Goal: Task Accomplishment & Management: Manage account settings

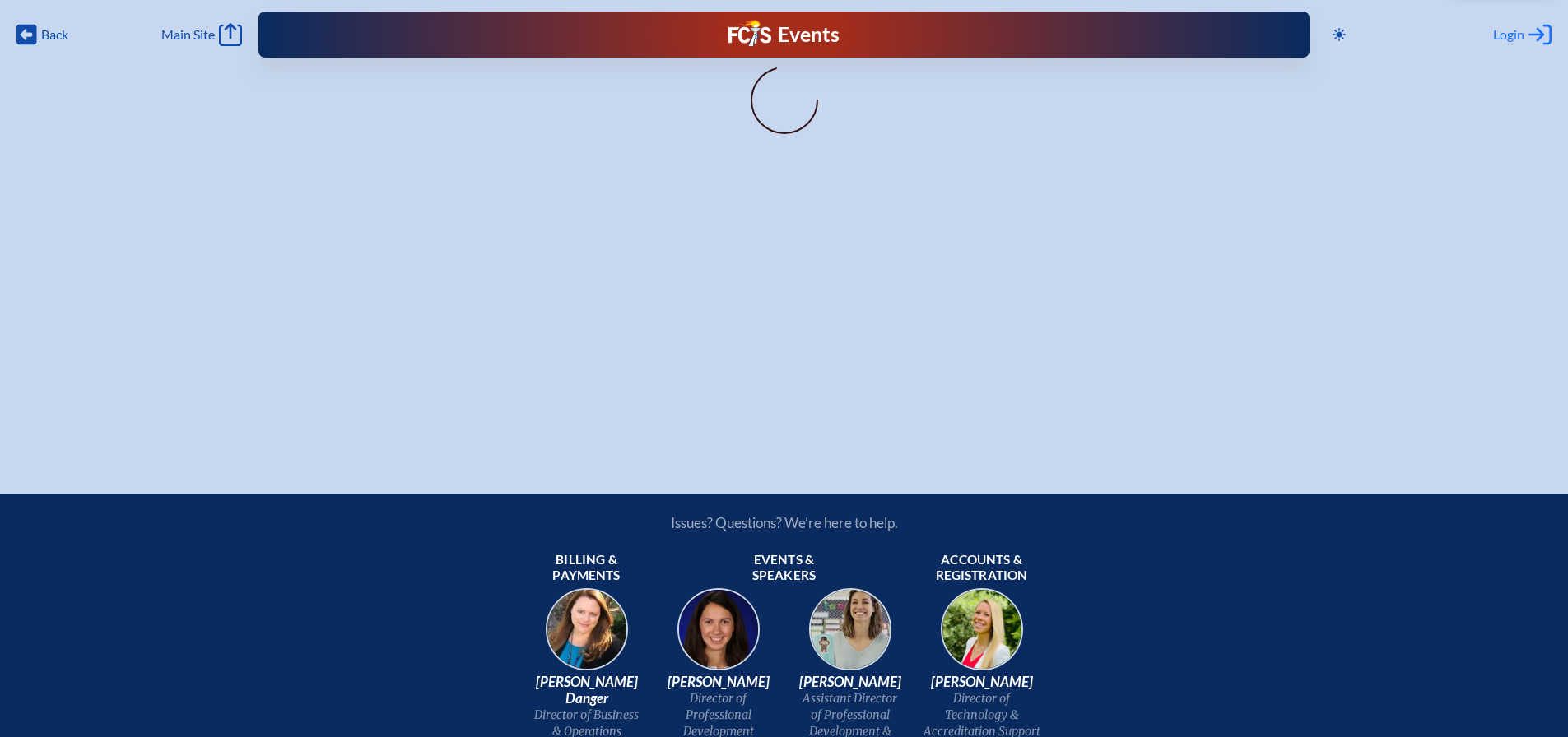
type input "[EMAIL_ADDRESS][DOMAIN_NAME]"
click at [1519, 36] on span "Login" at bounding box center [1508, 34] width 31 height 16
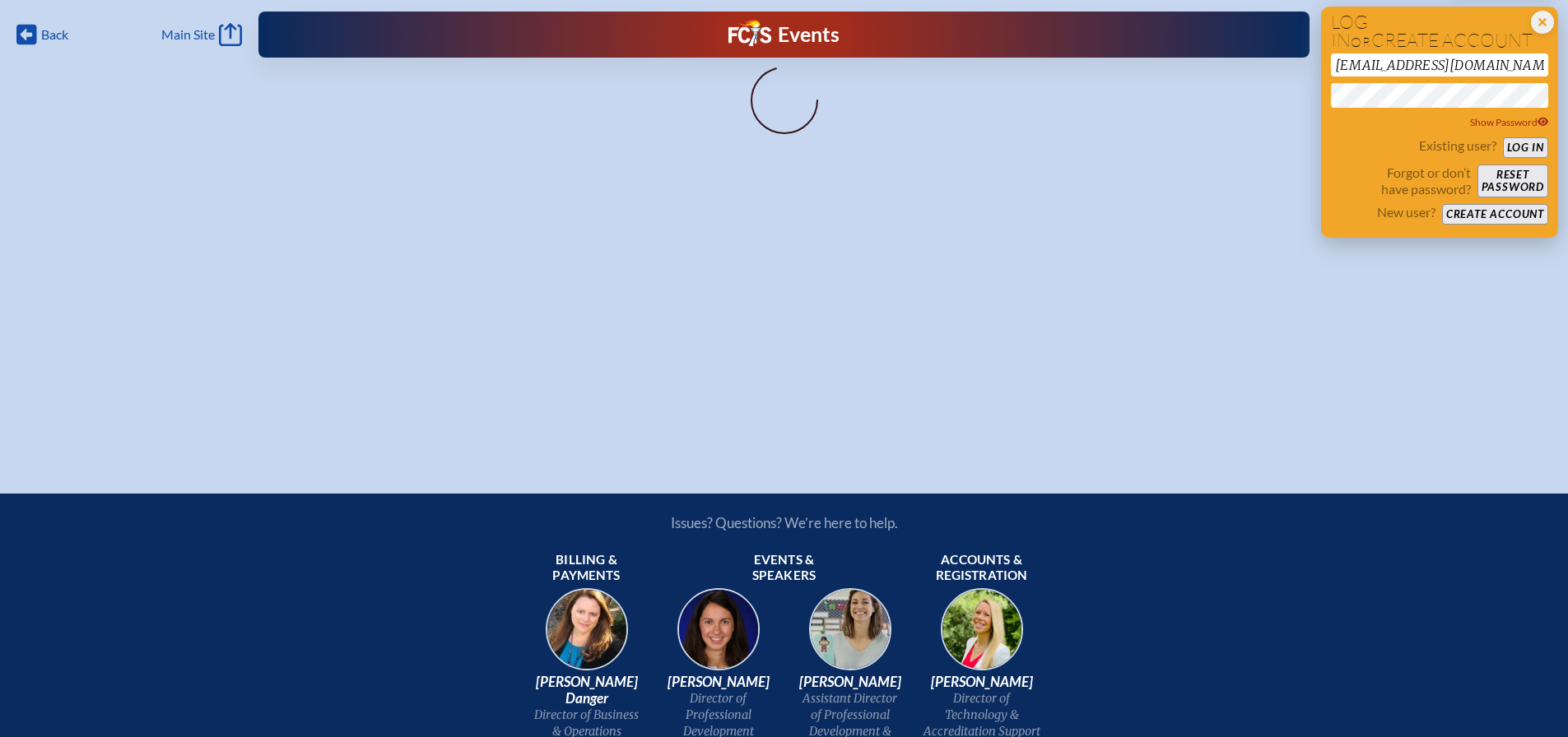
click at [1525, 145] on button "Log in" at bounding box center [1524, 147] width 46 height 20
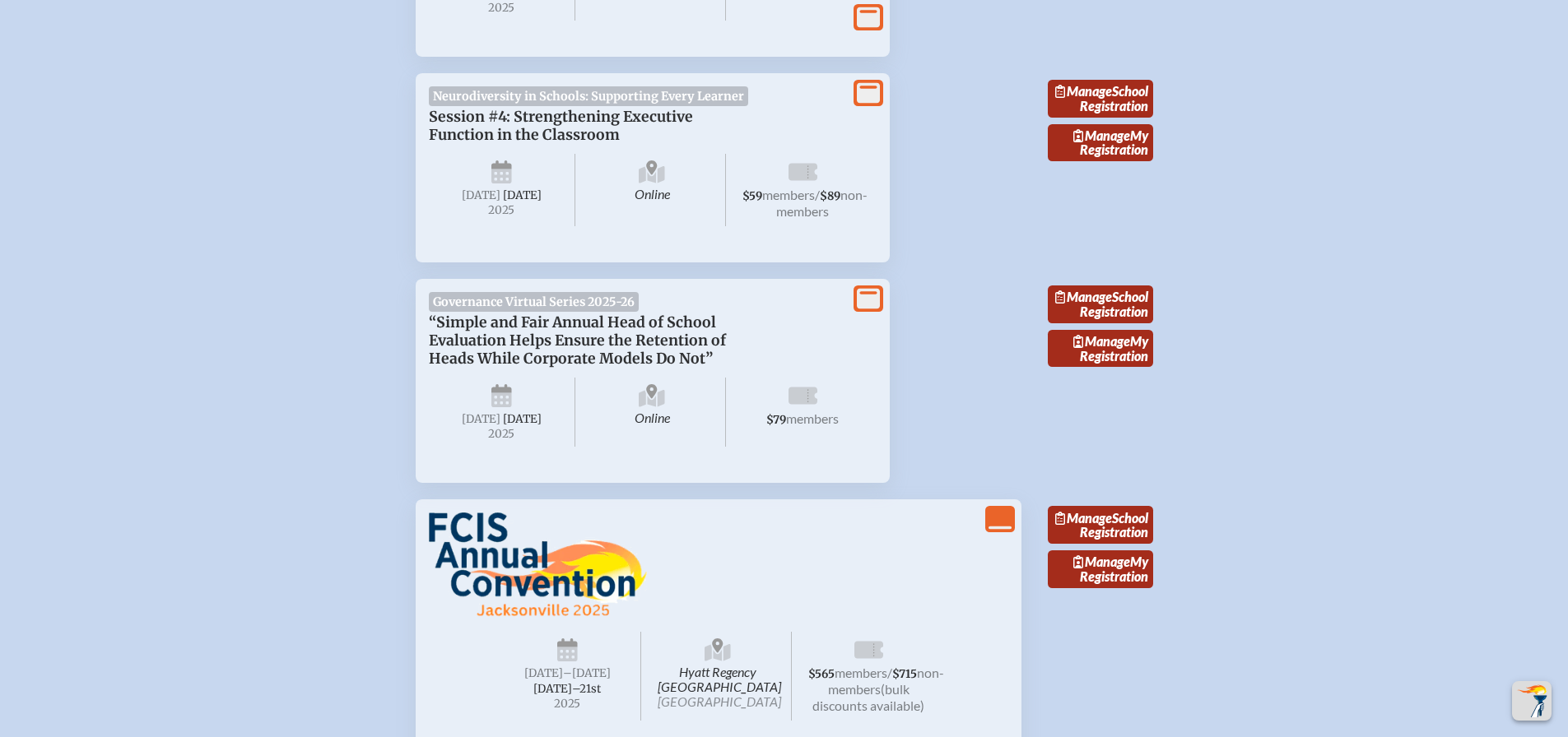
scroll to position [2139, 0]
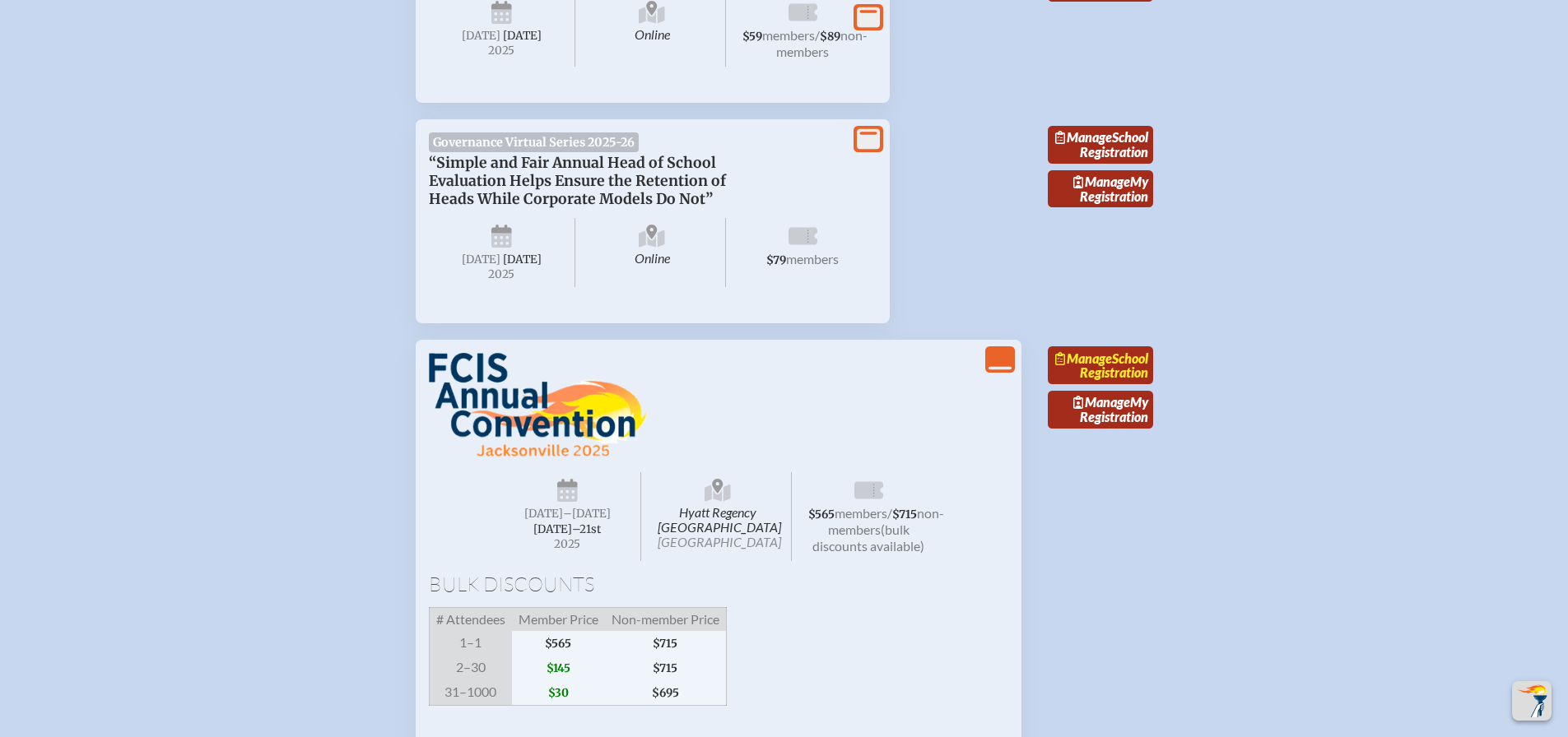
click at [1129, 384] on link "Manage School Registration" at bounding box center [1100, 365] width 106 height 38
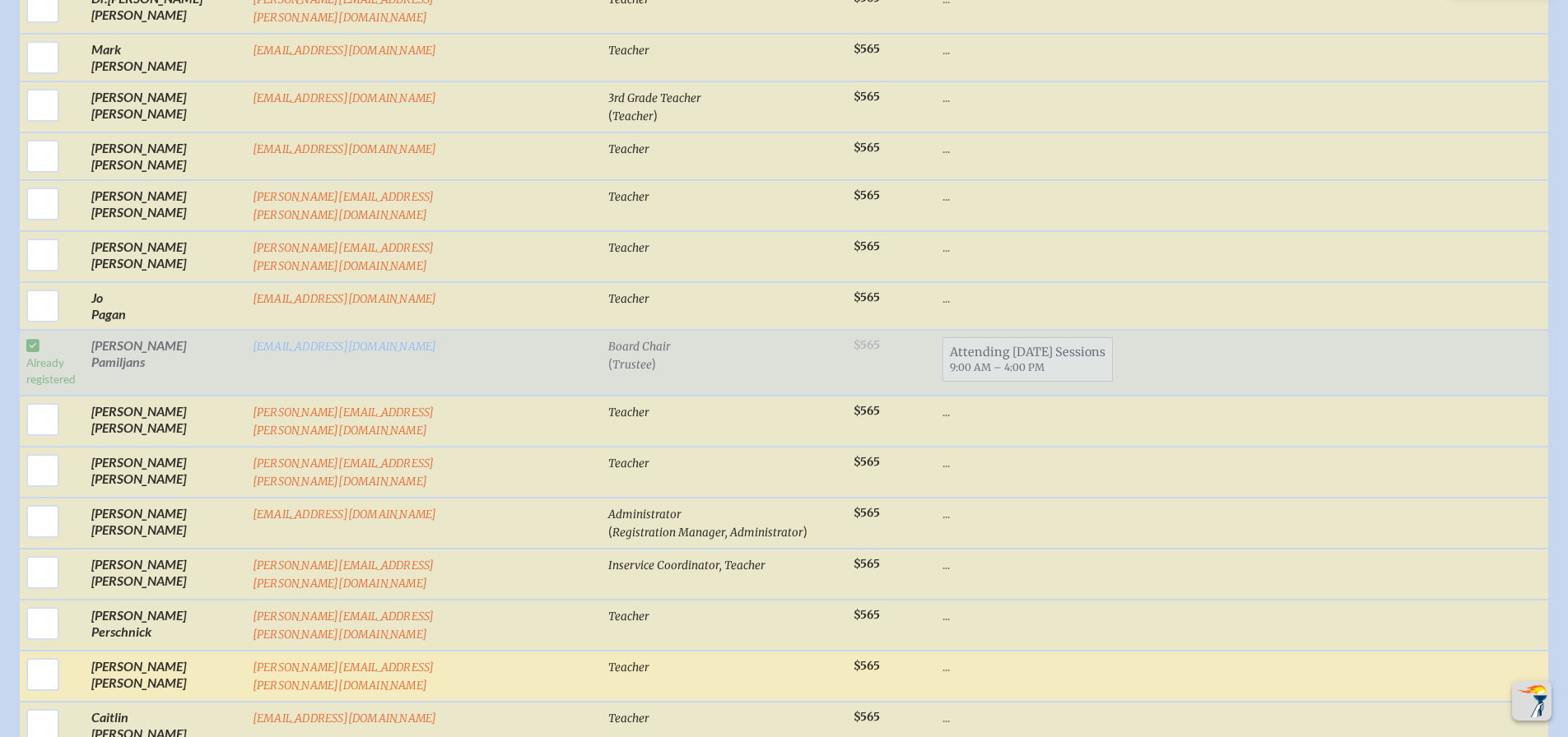
scroll to position [5760, 0]
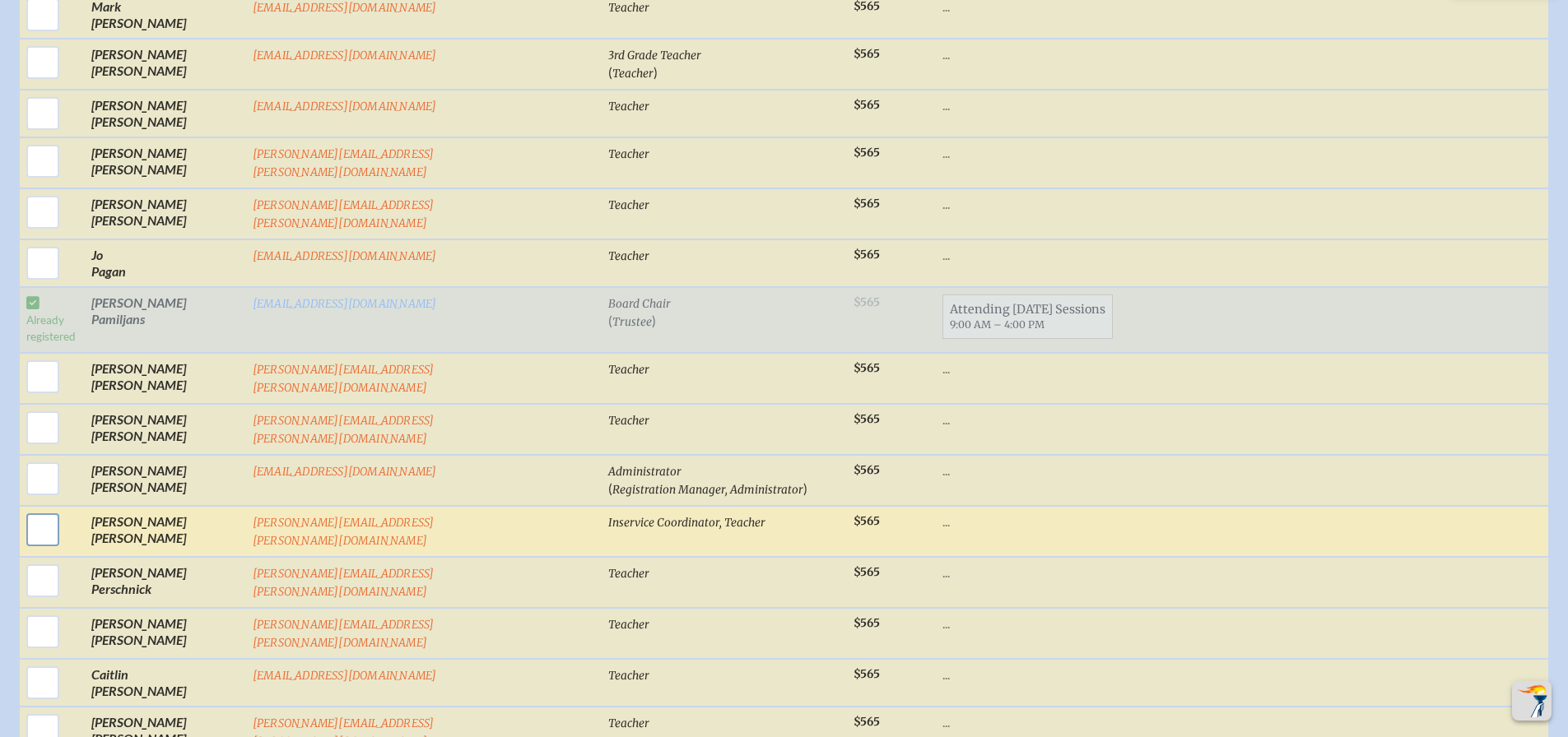
click at [63, 509] on input "checkbox" at bounding box center [43, 530] width 41 height 41
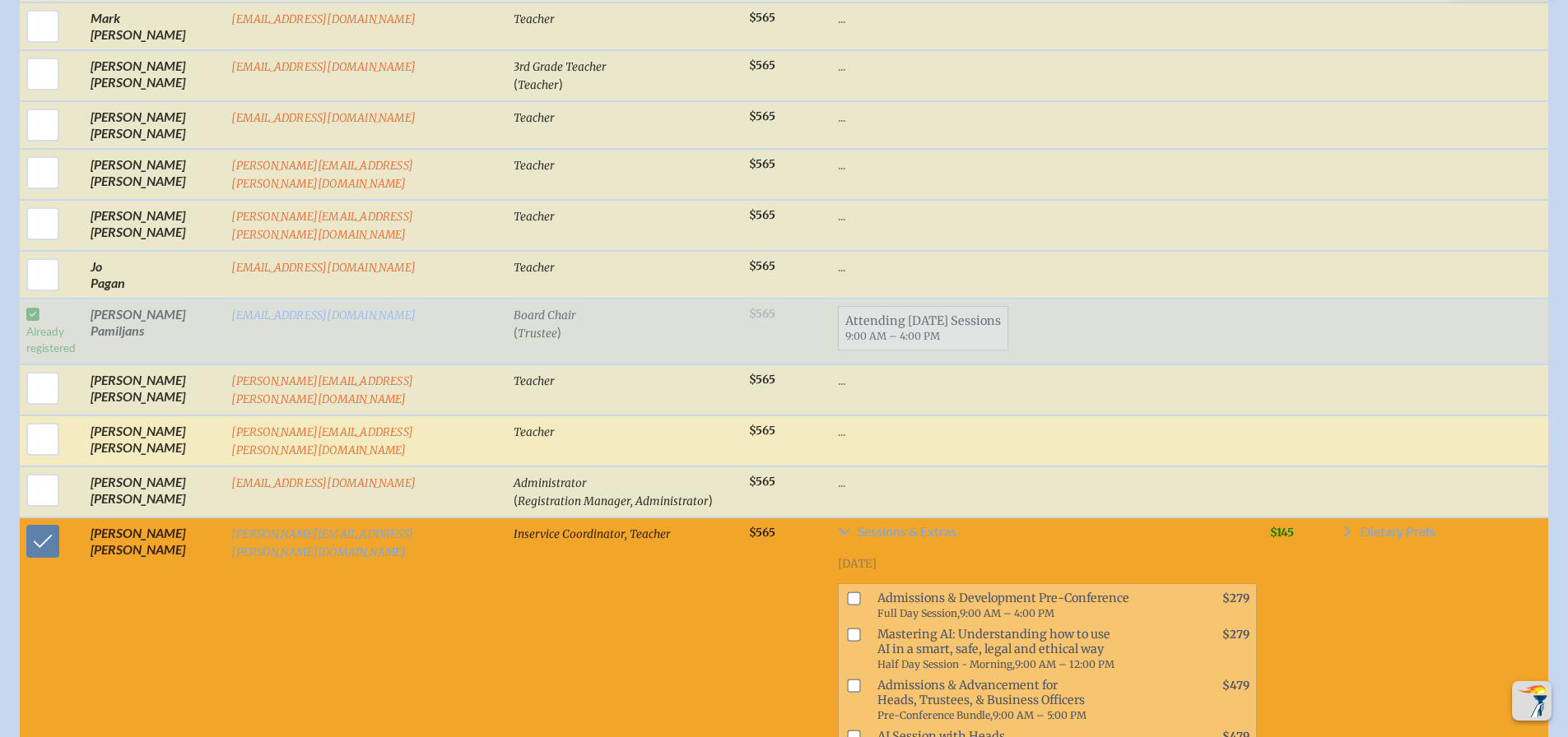
scroll to position [5714, 0]
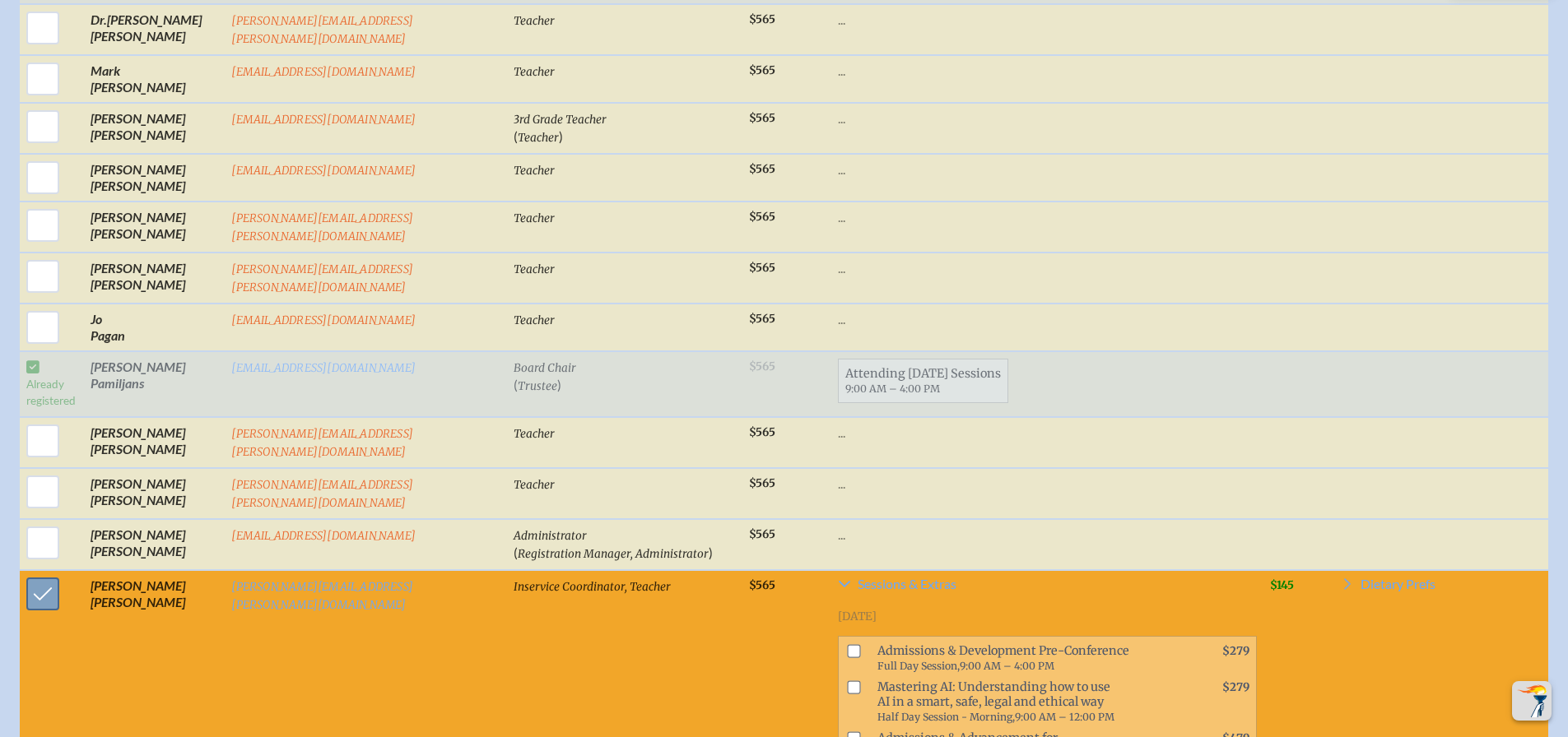
click at [35, 573] on input "checkbox" at bounding box center [43, 594] width 41 height 41
checkbox input "false"
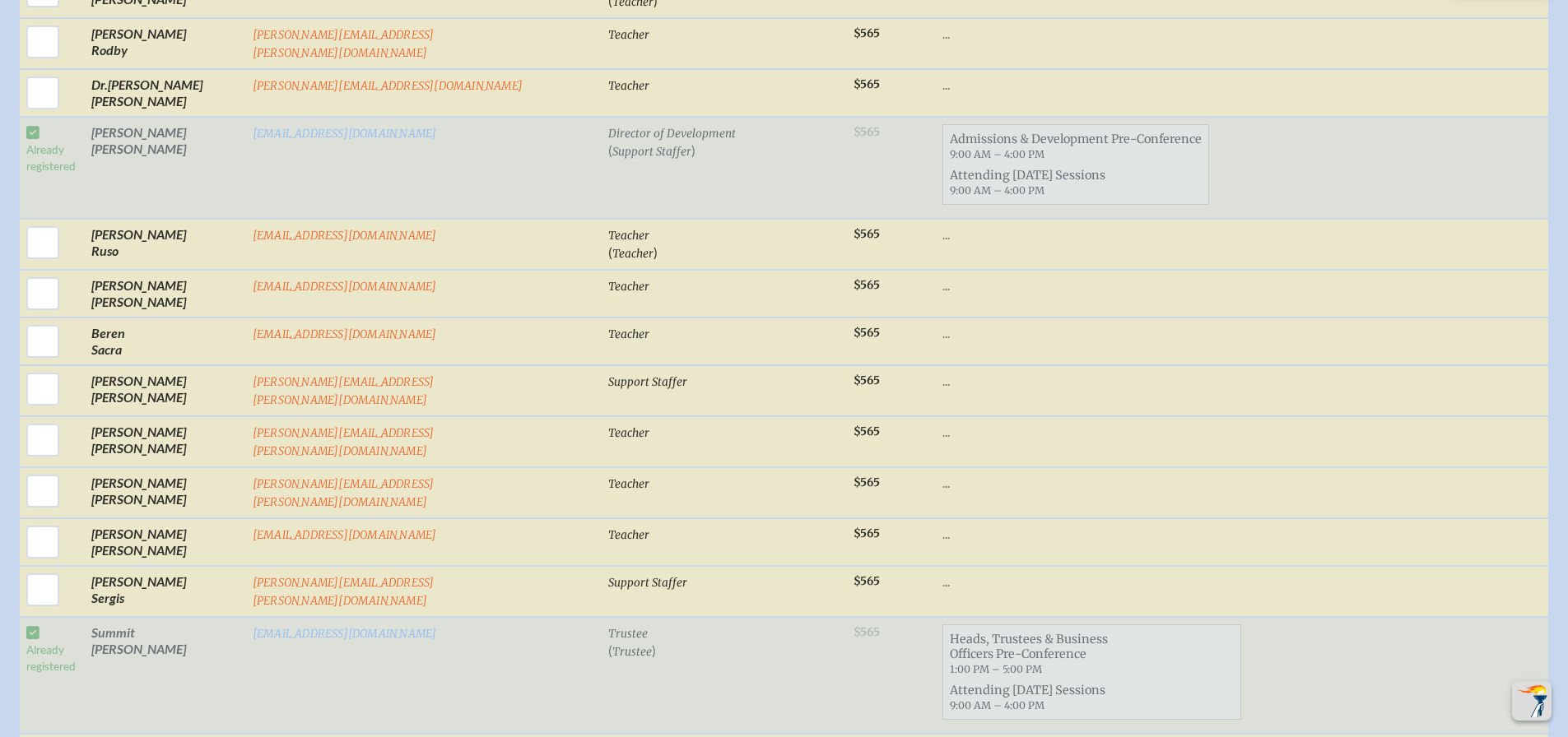
scroll to position [6747, 0]
